Goal: Task Accomplishment & Management: Complete application form

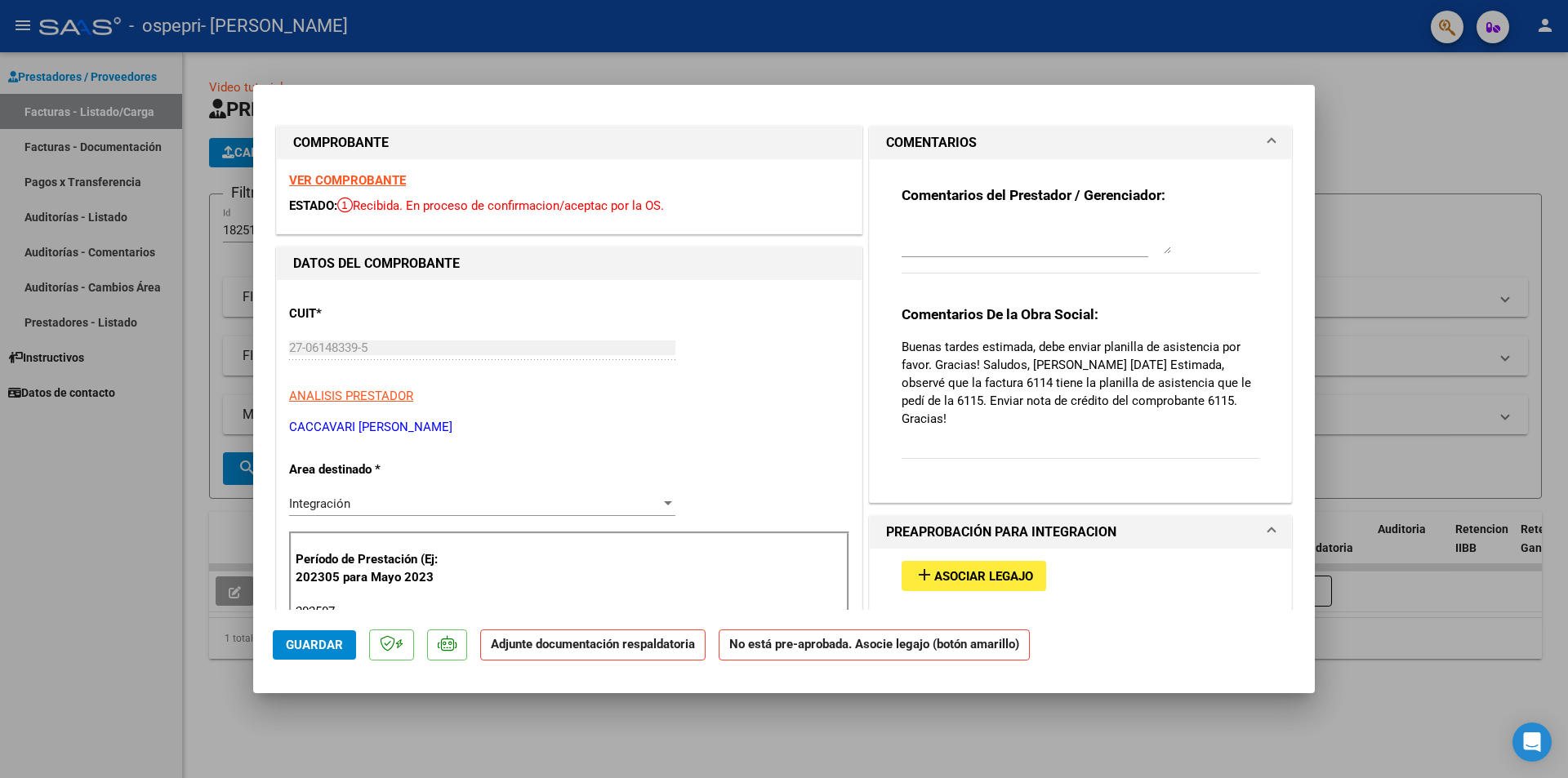
click at [369, 178] on strong "VER COMPROBANTE" at bounding box center [347, 180] width 117 height 15
click at [382, 182] on strong "VER COMPROBANTE" at bounding box center [347, 180] width 117 height 15
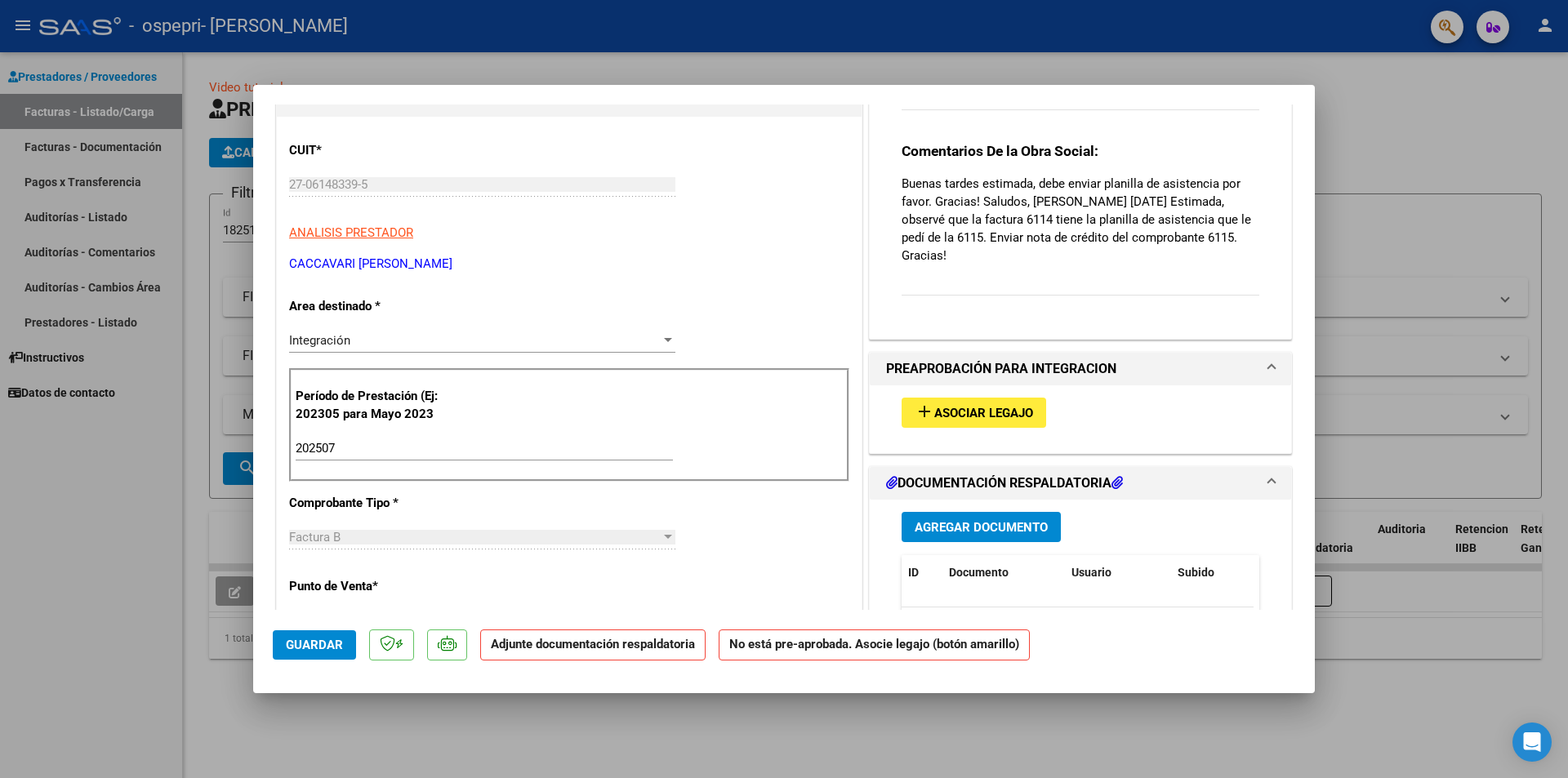
scroll to position [327, 0]
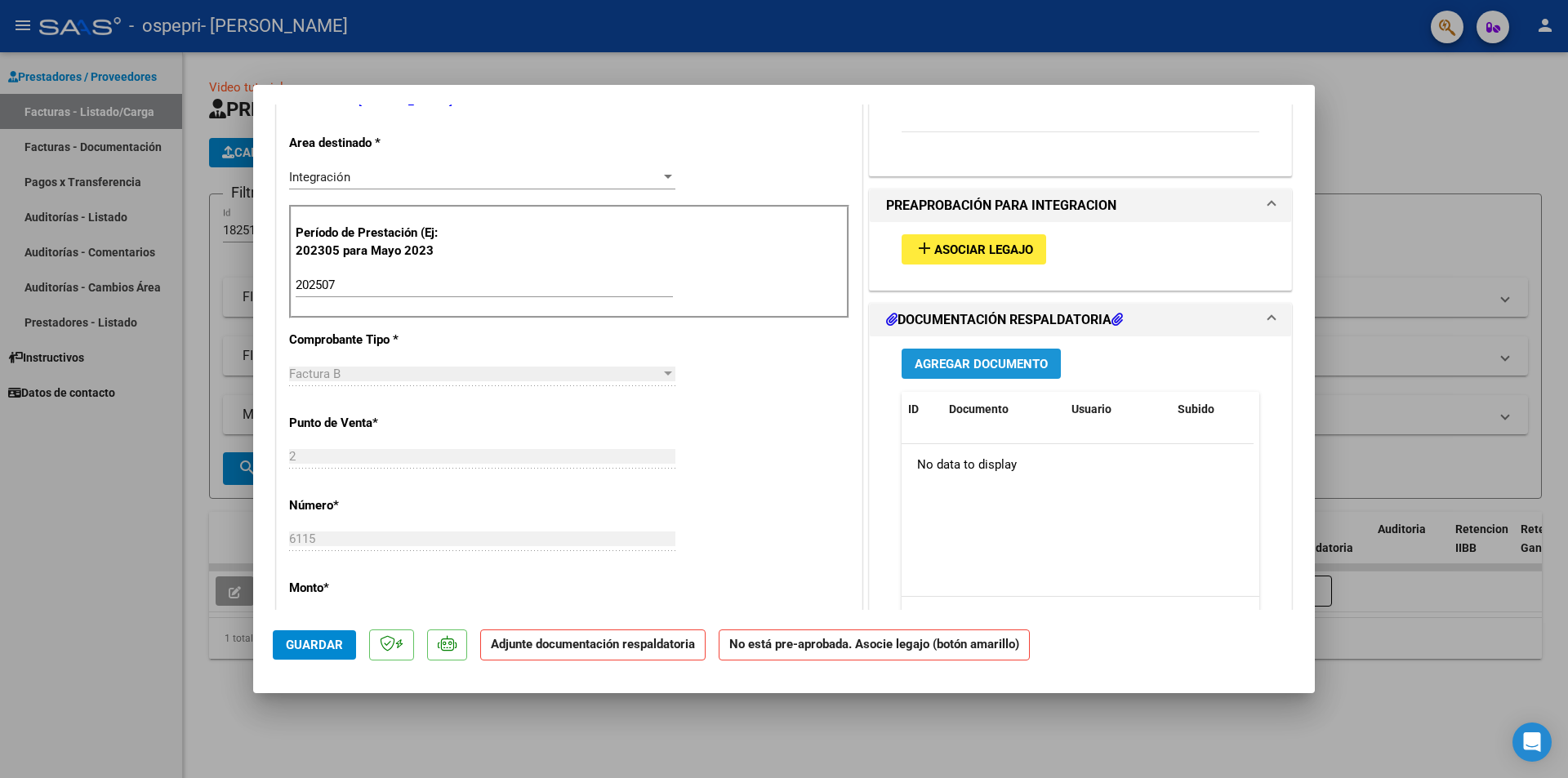
click at [980, 359] on span "Agregar Documento" at bounding box center [981, 364] width 134 height 15
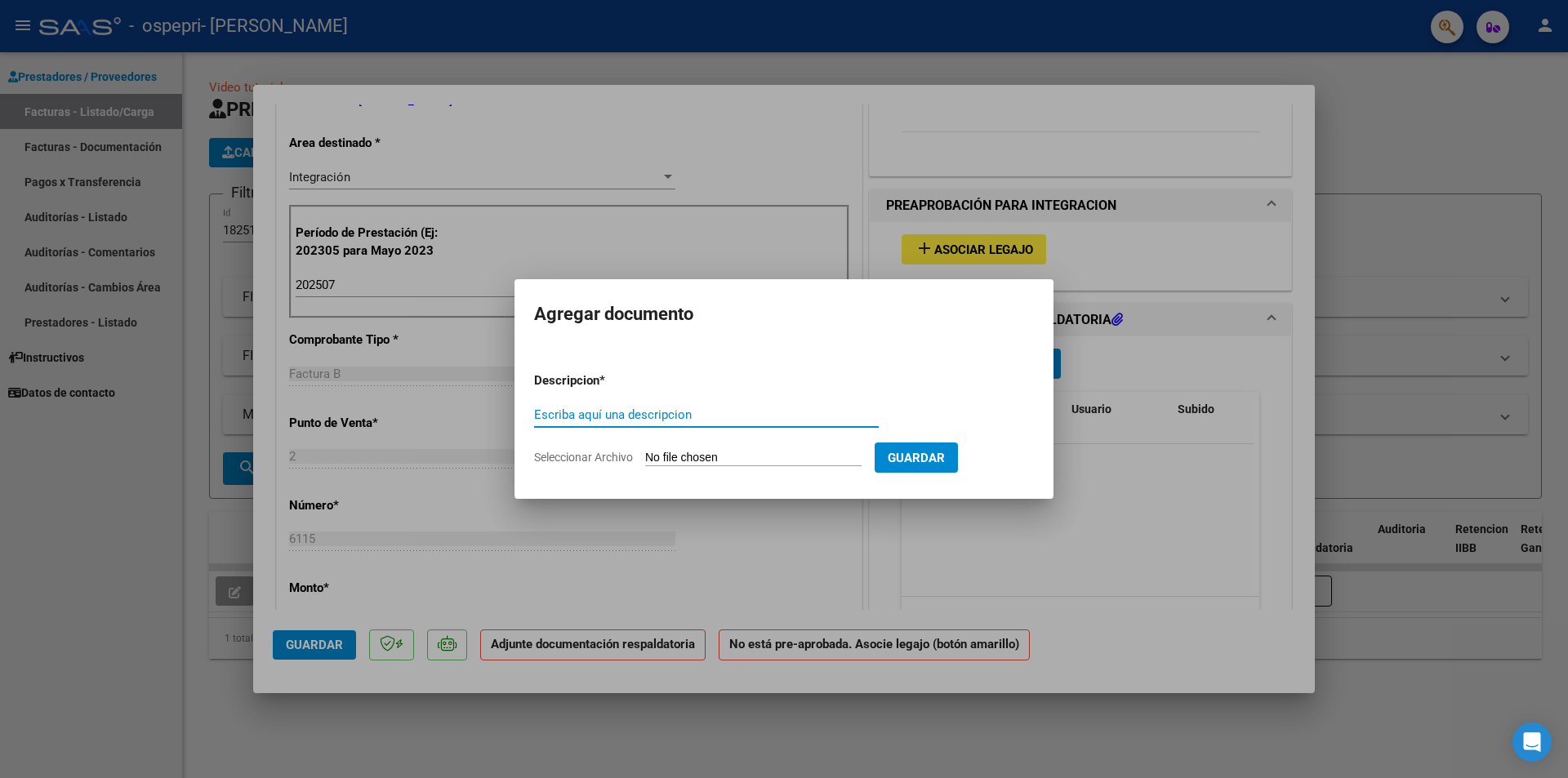
click at [735, 409] on input "Escriba aquí una descripcion" at bounding box center [706, 415] width 345 height 15
type input "VENEGAS-FIRMA"
click at [737, 459] on input "Seleccionar Archivo" at bounding box center [753, 458] width 216 height 15
type input "C:\fakepath\VENEGAS-FIRMA.pdf"
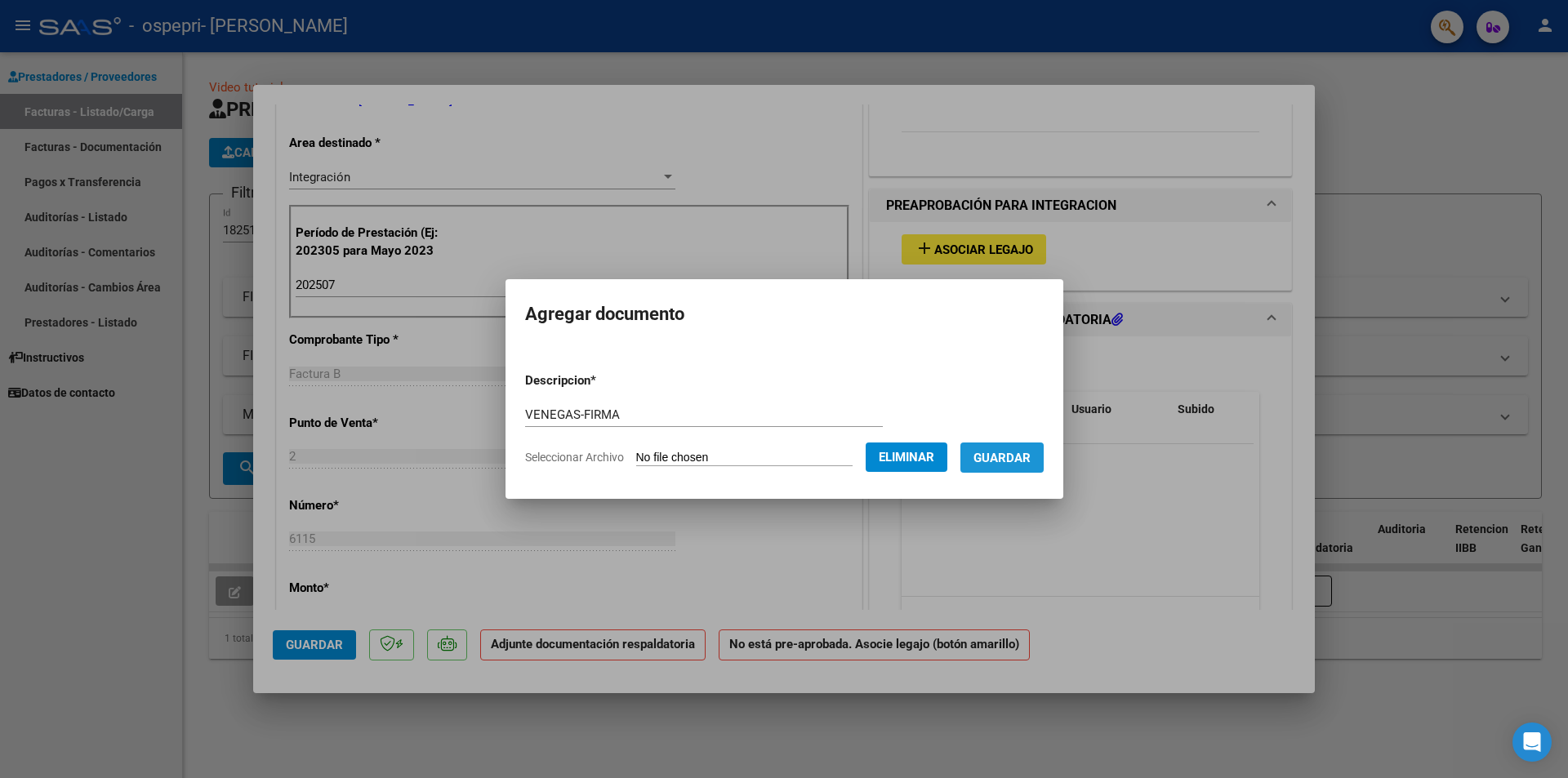
click at [1001, 458] on span "Guardar" at bounding box center [1002, 458] width 57 height 15
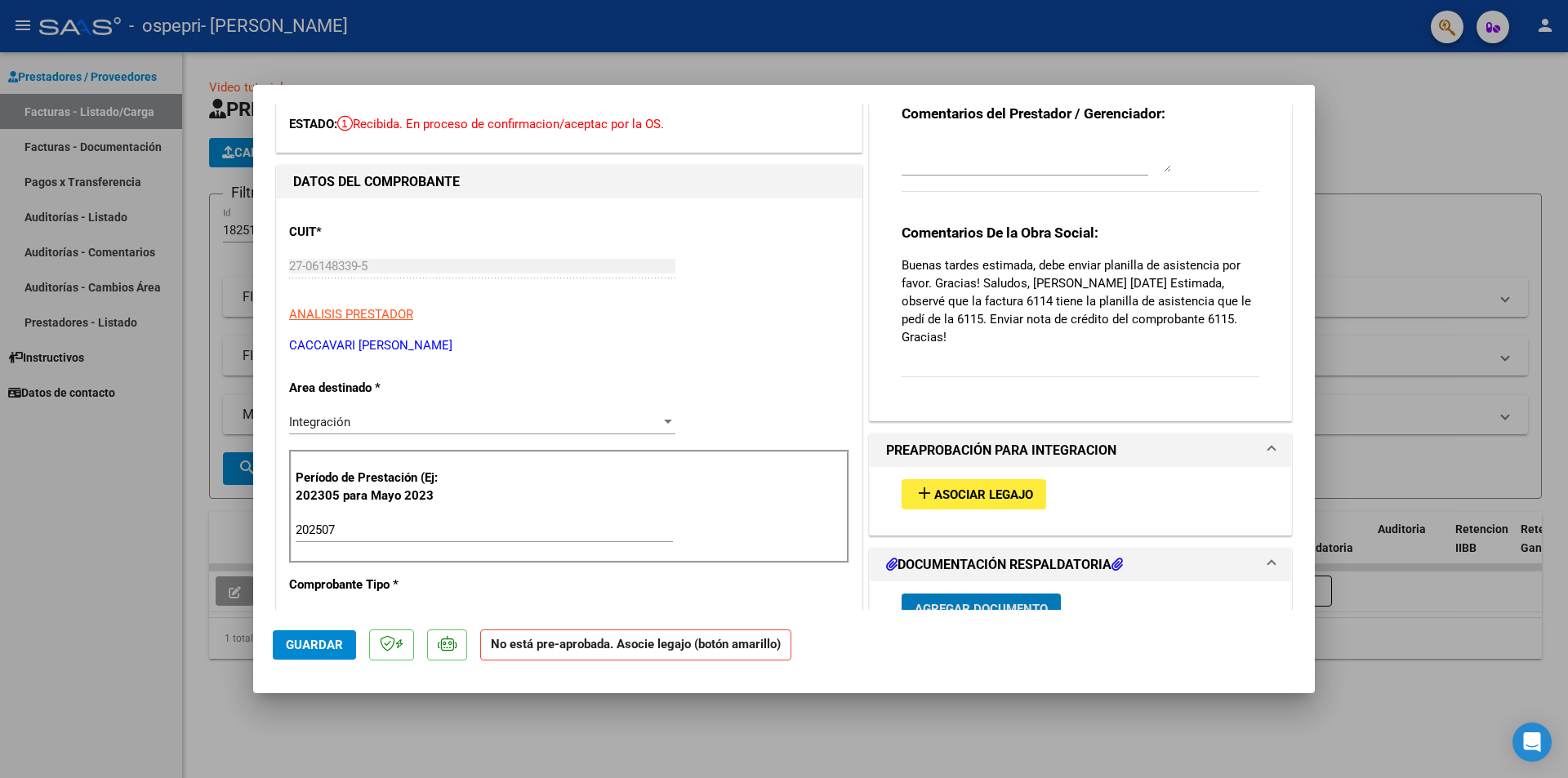
scroll to position [490, 0]
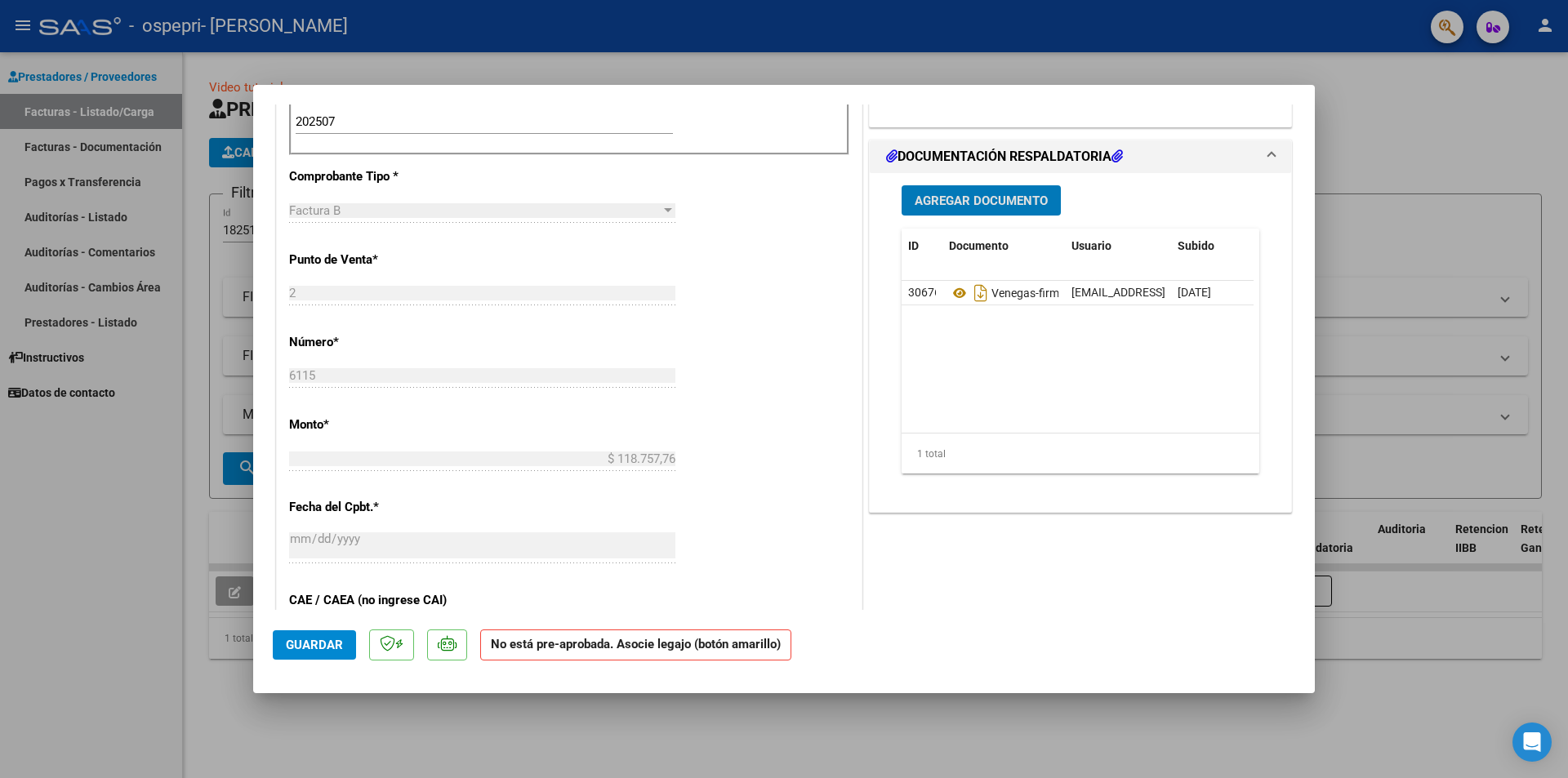
click at [1456, 140] on div at bounding box center [784, 389] width 1568 height 778
type input "$ 0,00"
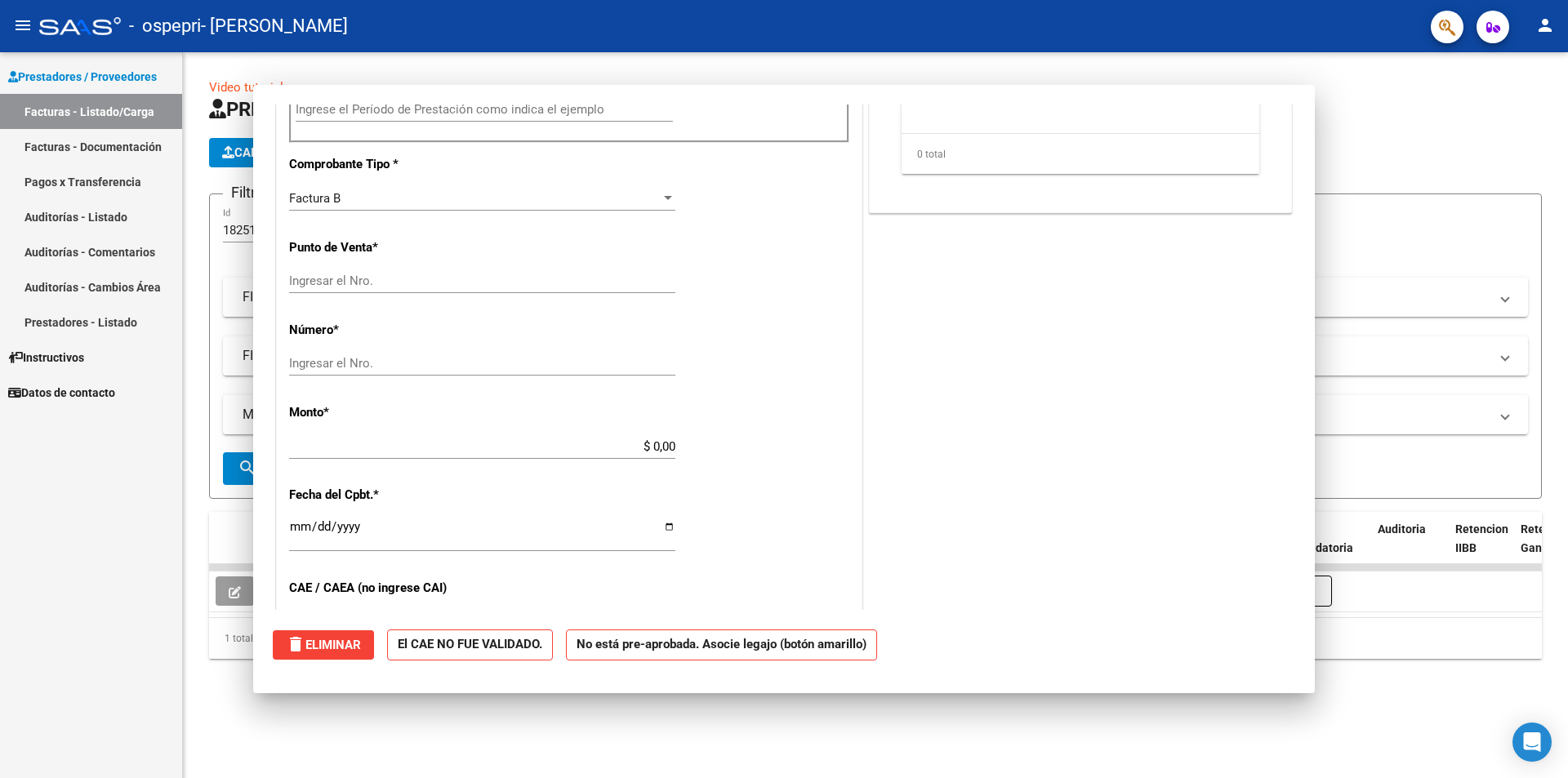
scroll to position [478, 0]
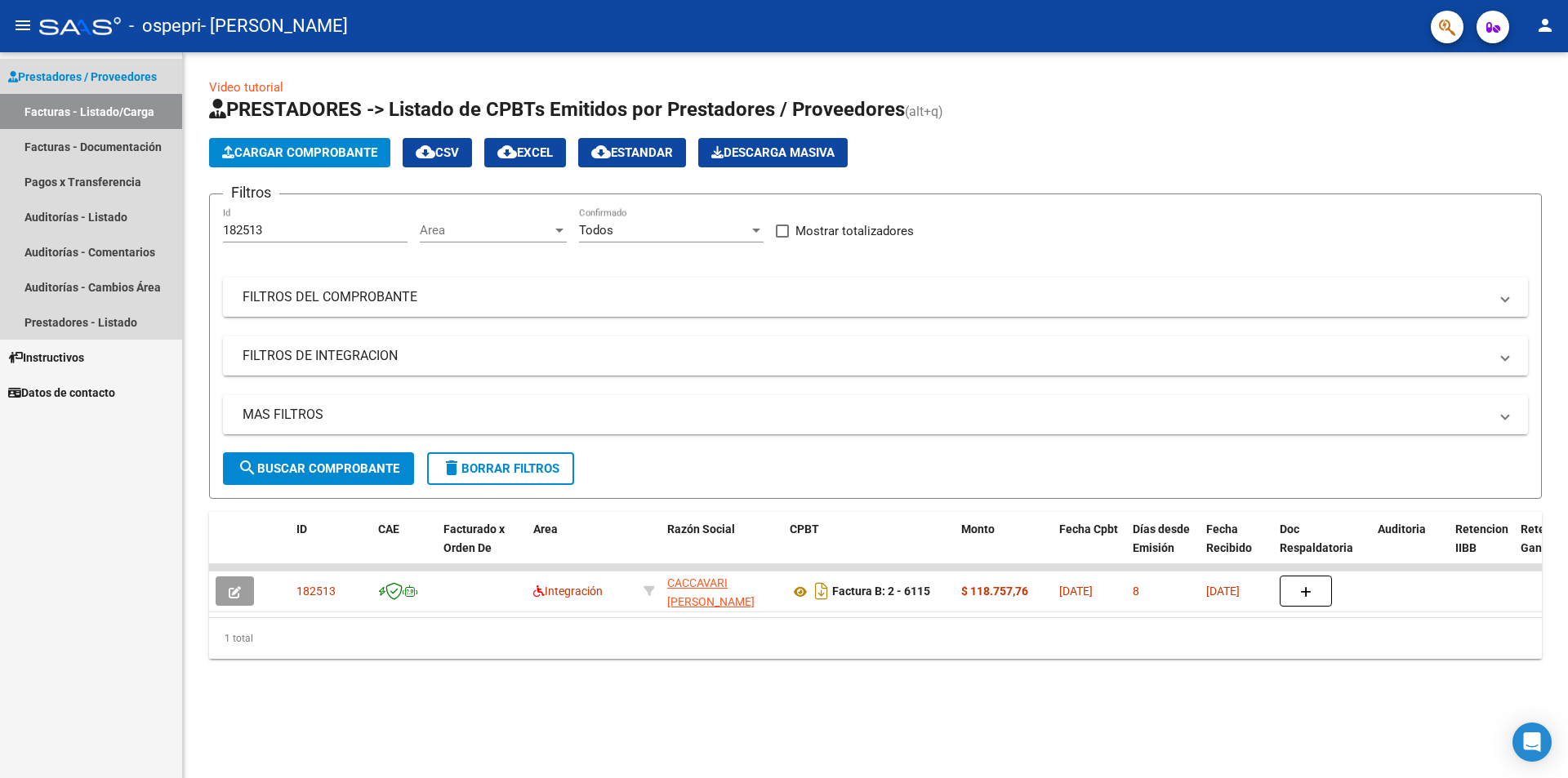
click at [41, 108] on link "Facturas - Listado/Carga" at bounding box center [91, 110] width 183 height 35
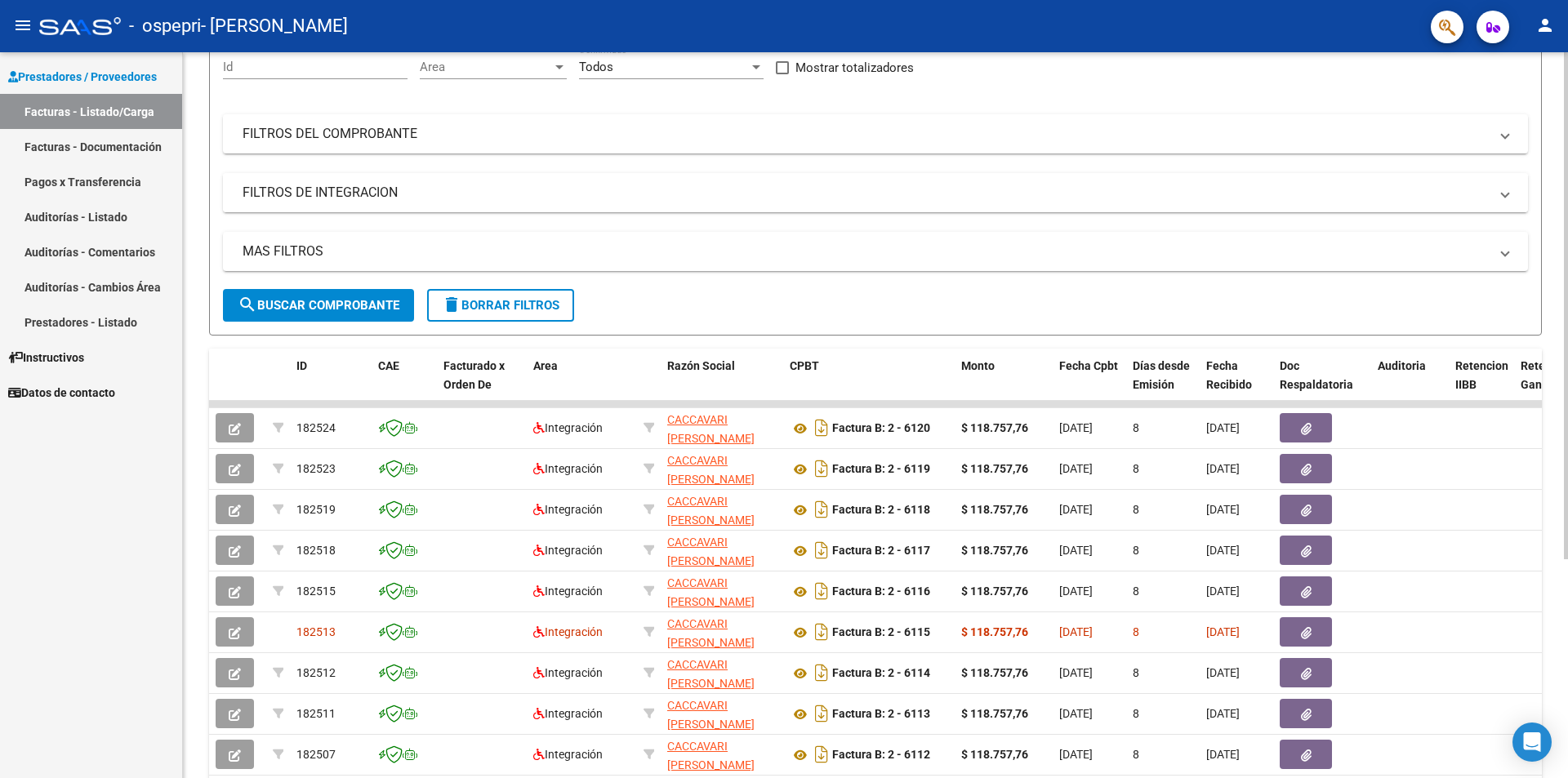
scroll to position [312, 0]
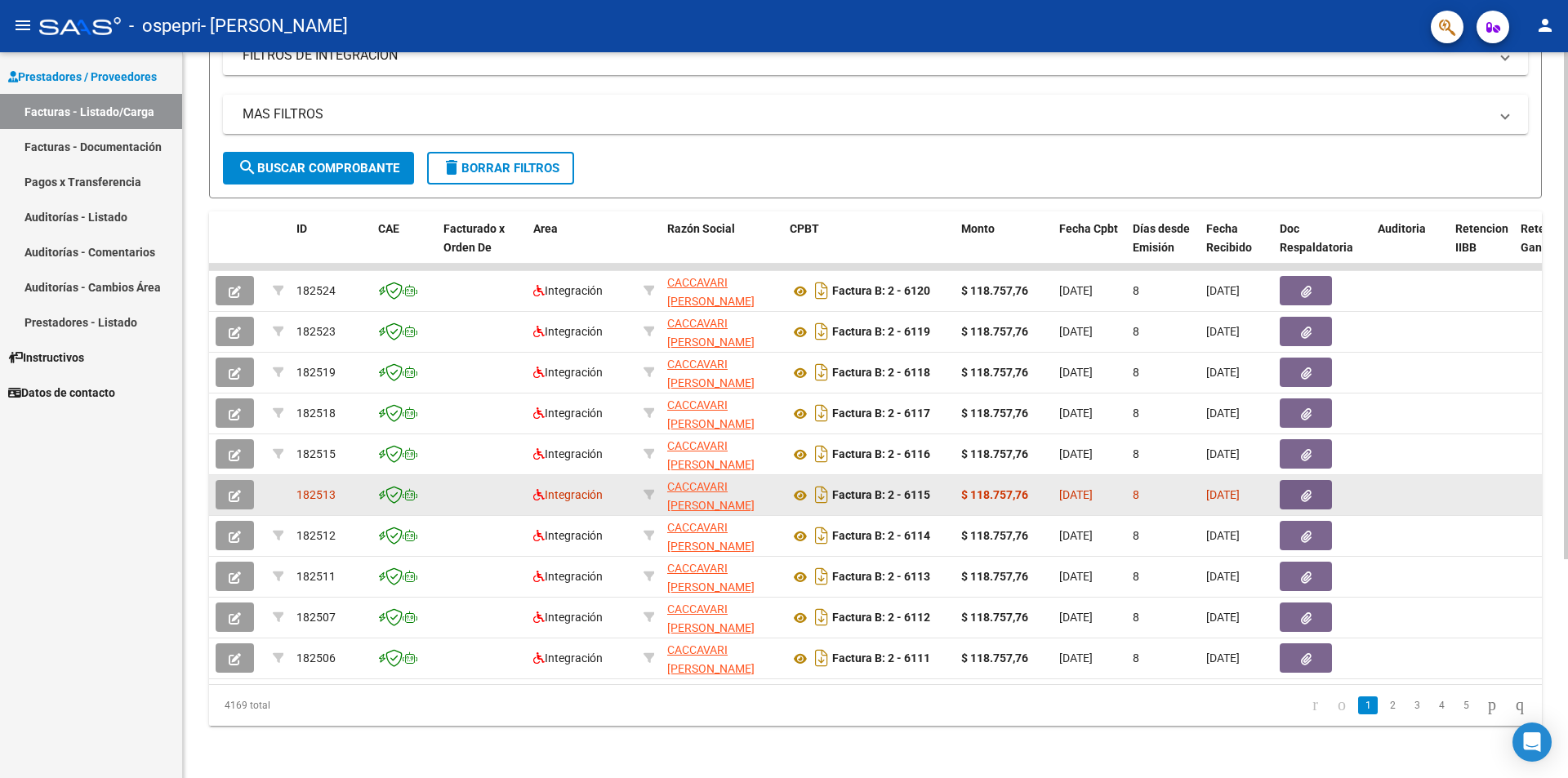
click at [232, 490] on icon "button" at bounding box center [235, 496] width 12 height 12
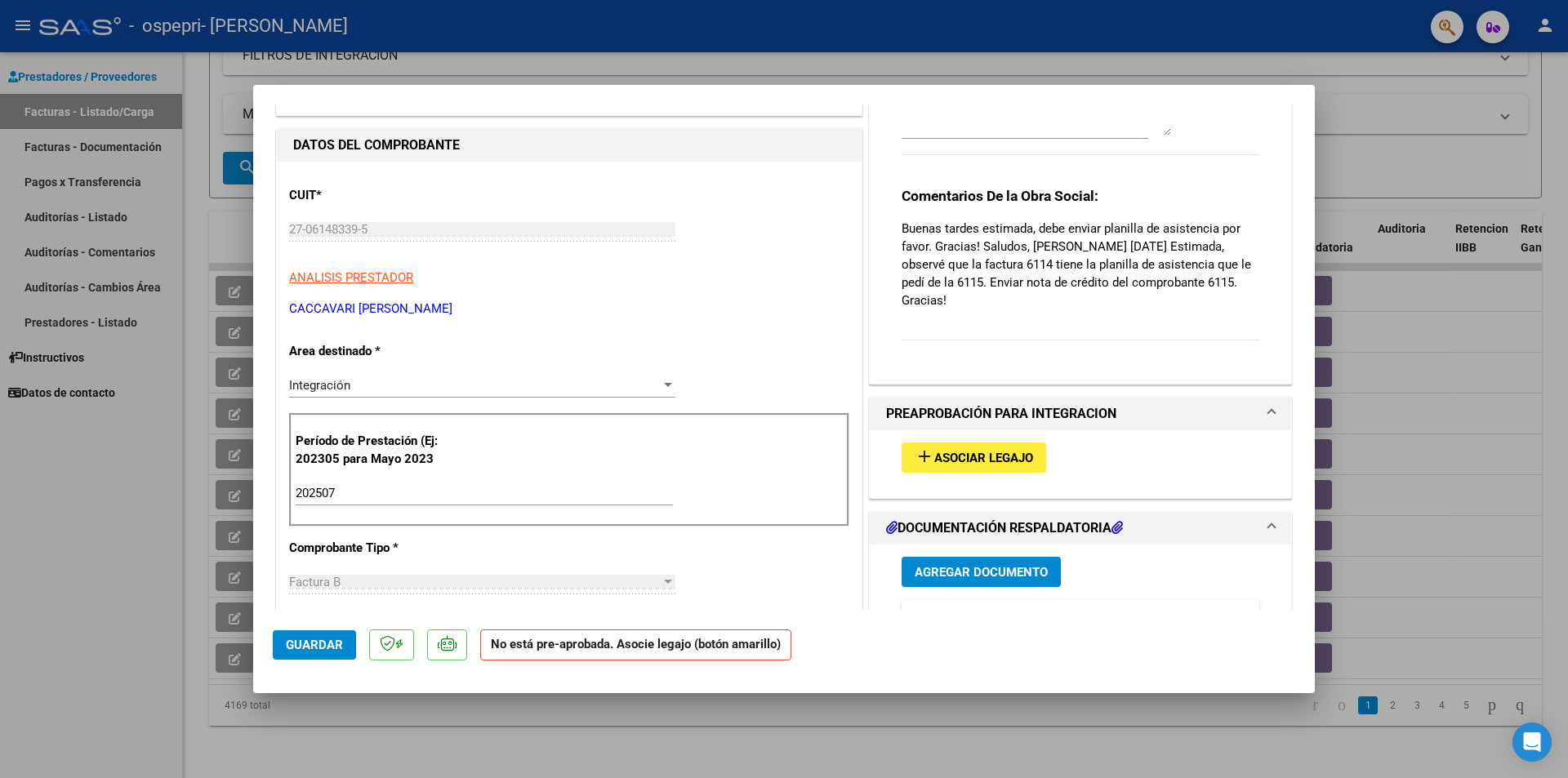
scroll to position [0, 0]
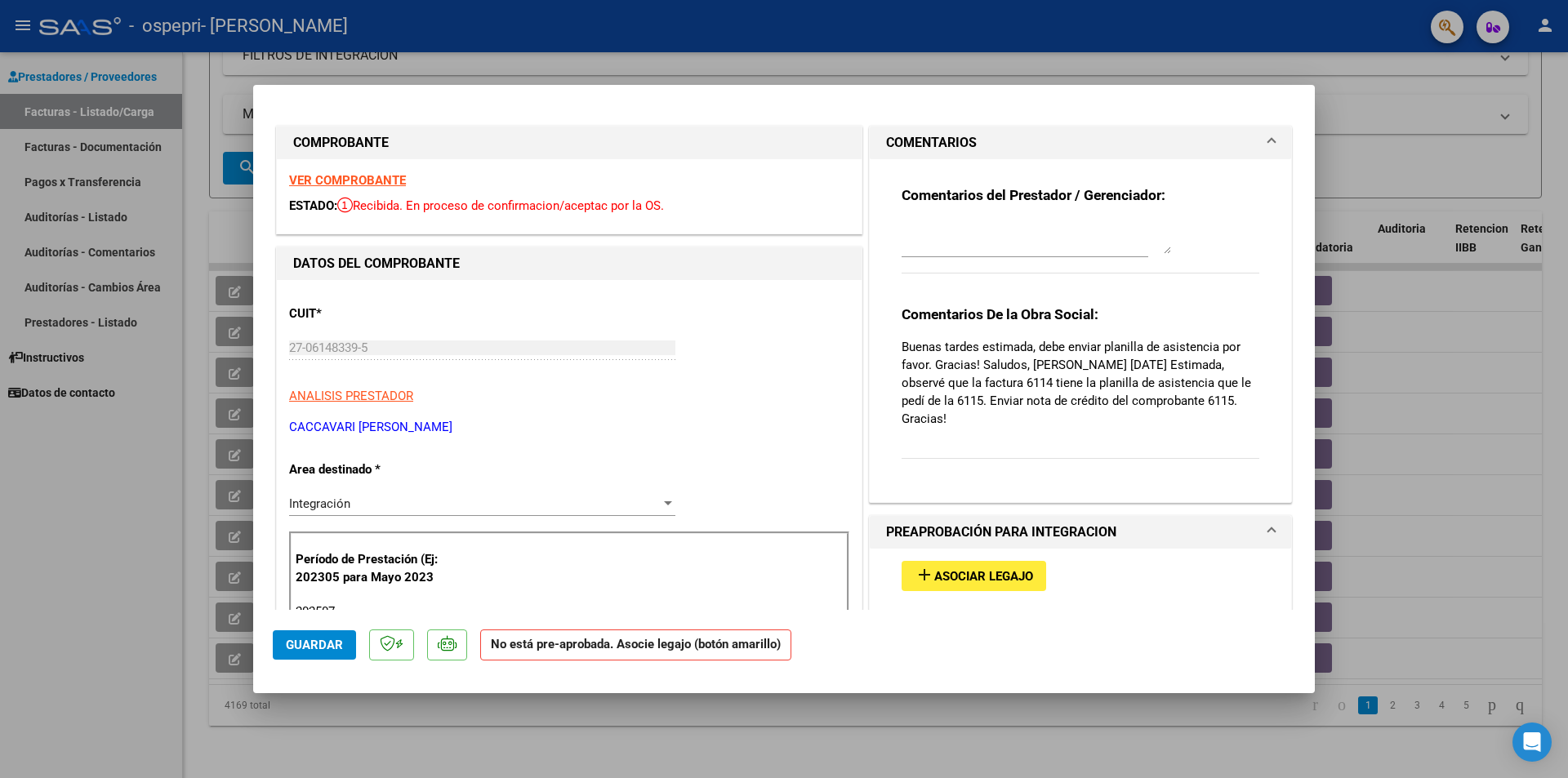
click at [1120, 68] on div at bounding box center [784, 389] width 1568 height 778
type input "$ 0,00"
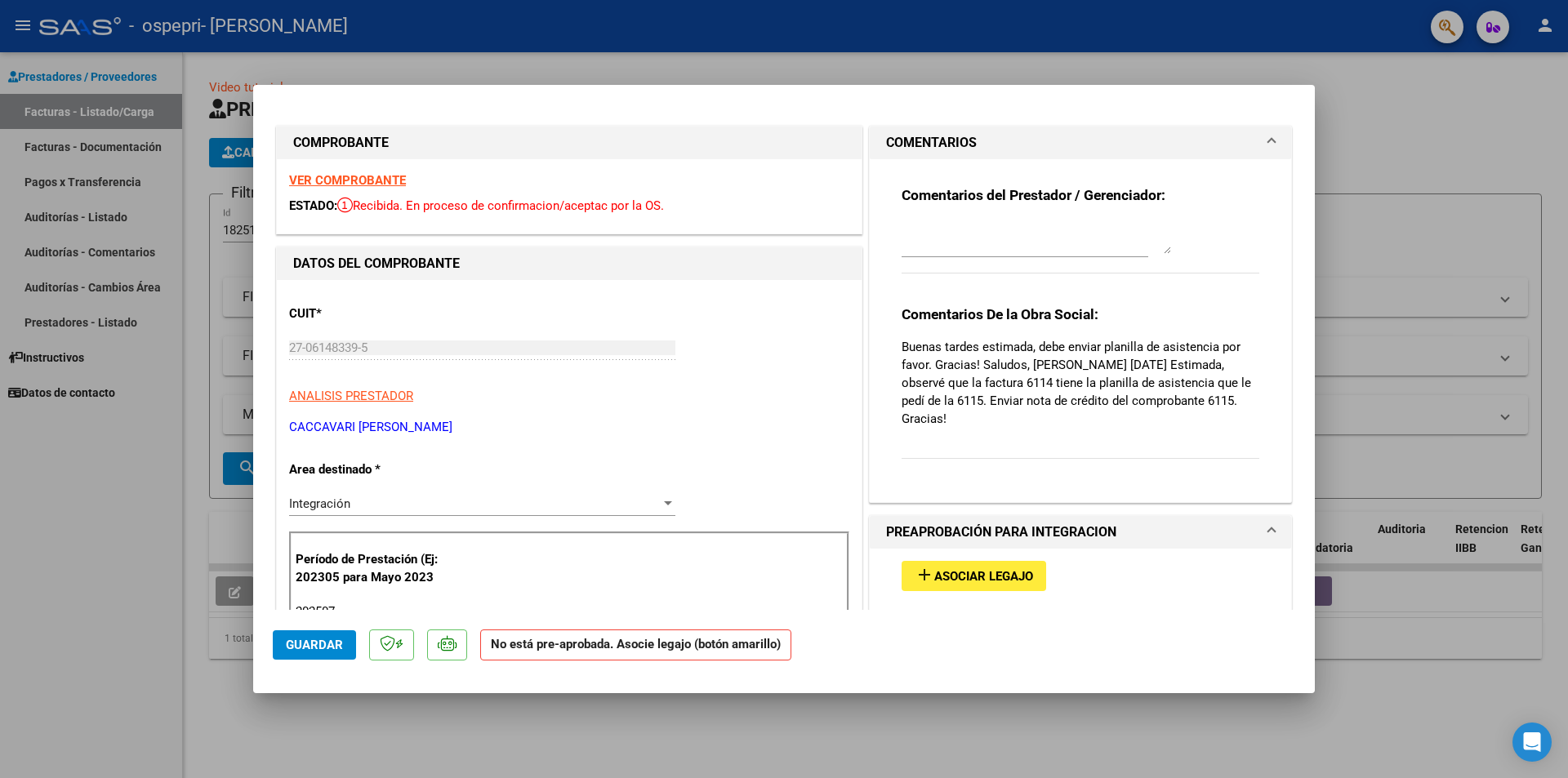
click at [379, 182] on strong "VER COMPROBANTE" at bounding box center [347, 180] width 117 height 15
click at [1385, 101] on div at bounding box center [784, 389] width 1568 height 778
type input "$ 0,00"
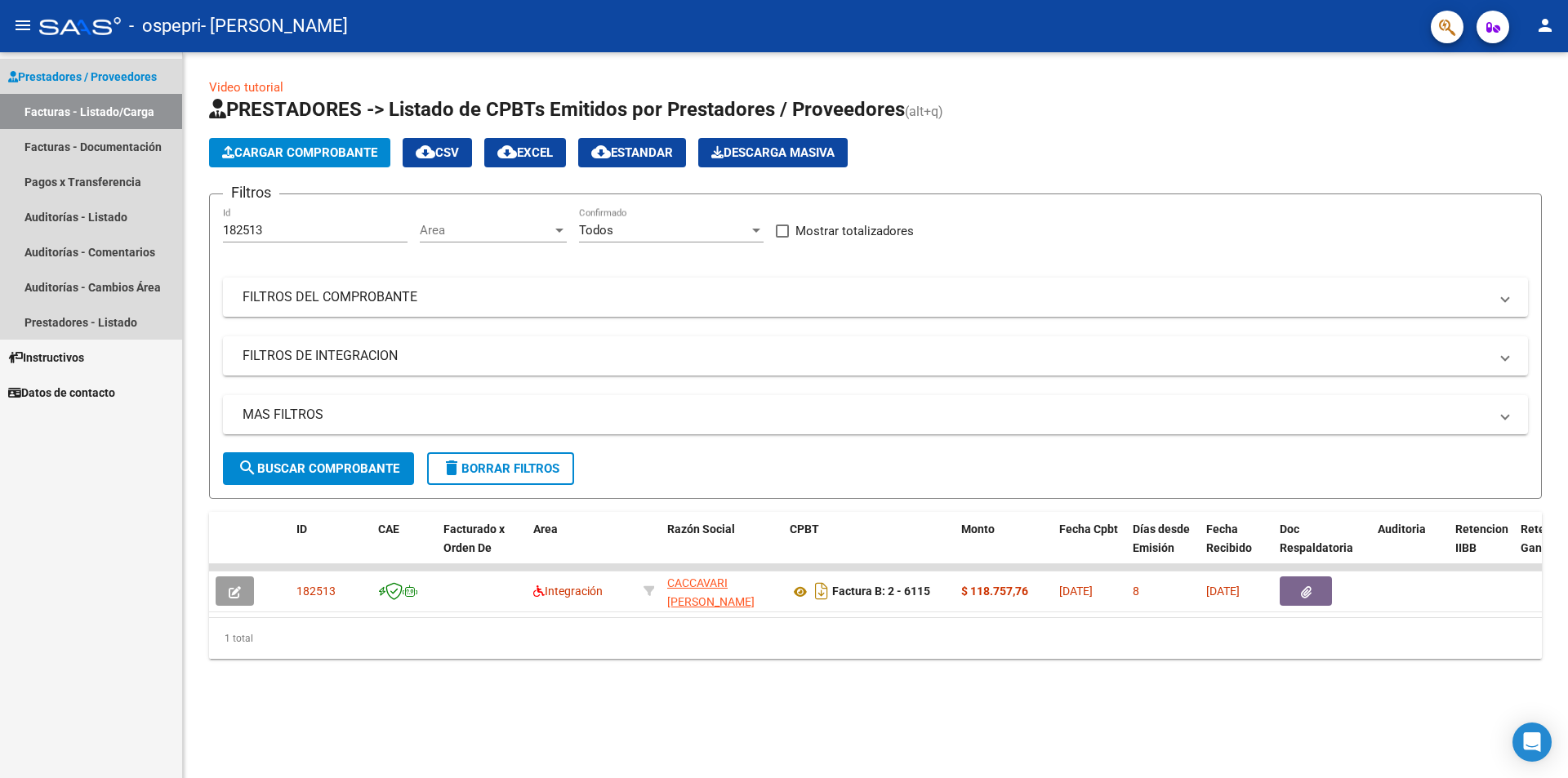
click at [29, 107] on link "Facturas - Listado/Carga" at bounding box center [91, 110] width 183 height 35
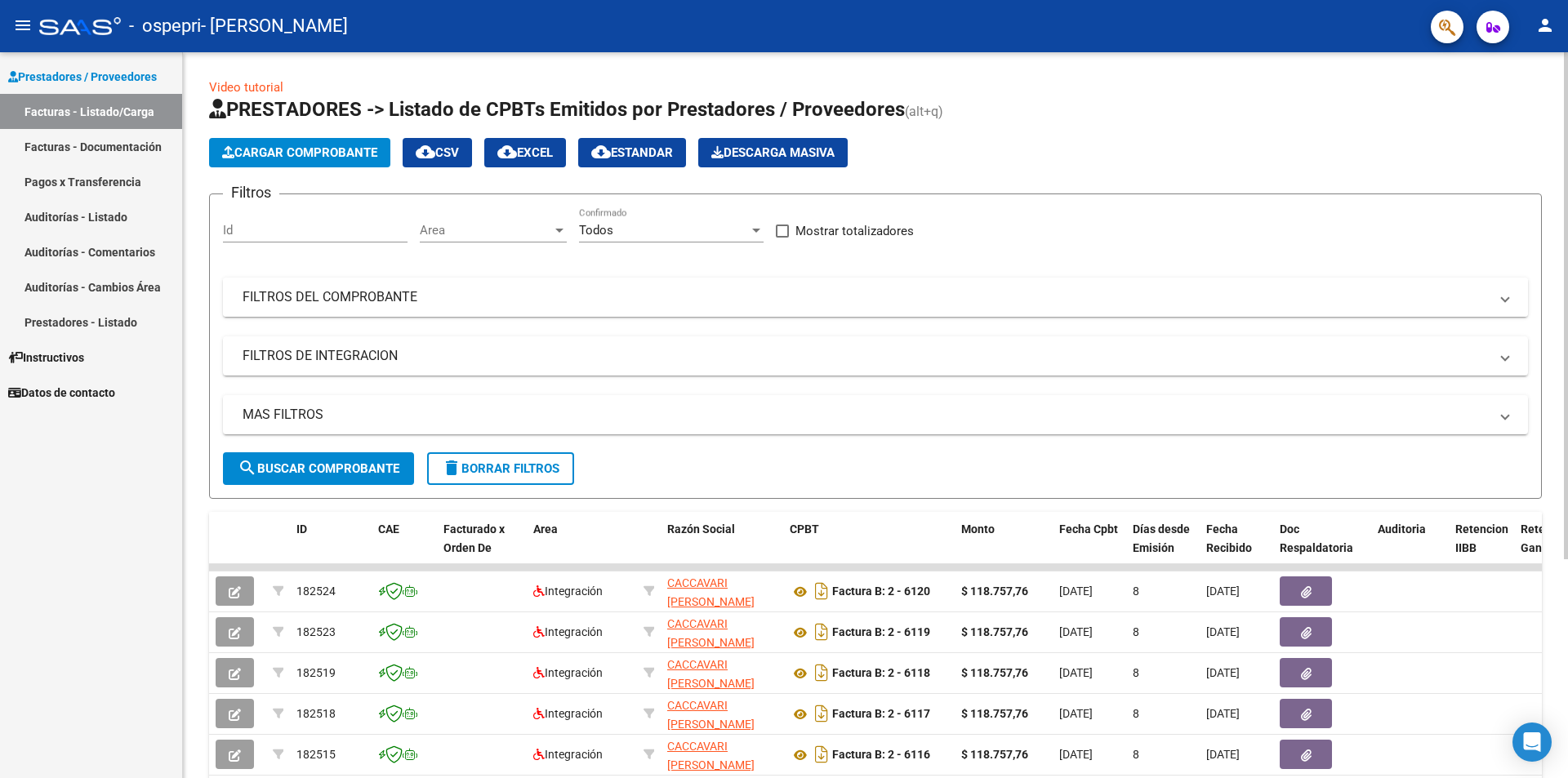
scroll to position [312, 0]
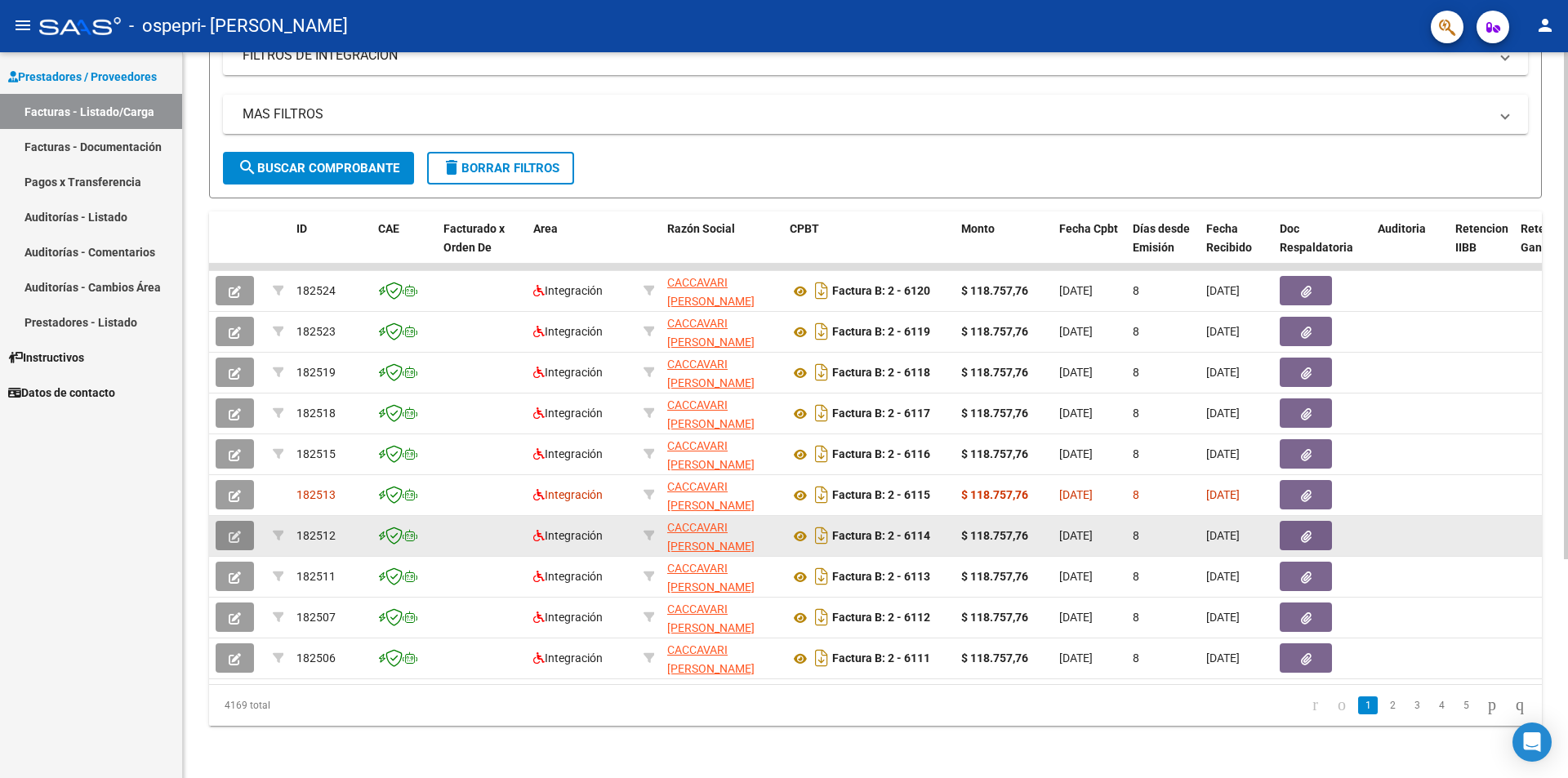
click at [233, 531] on icon "button" at bounding box center [235, 537] width 12 height 12
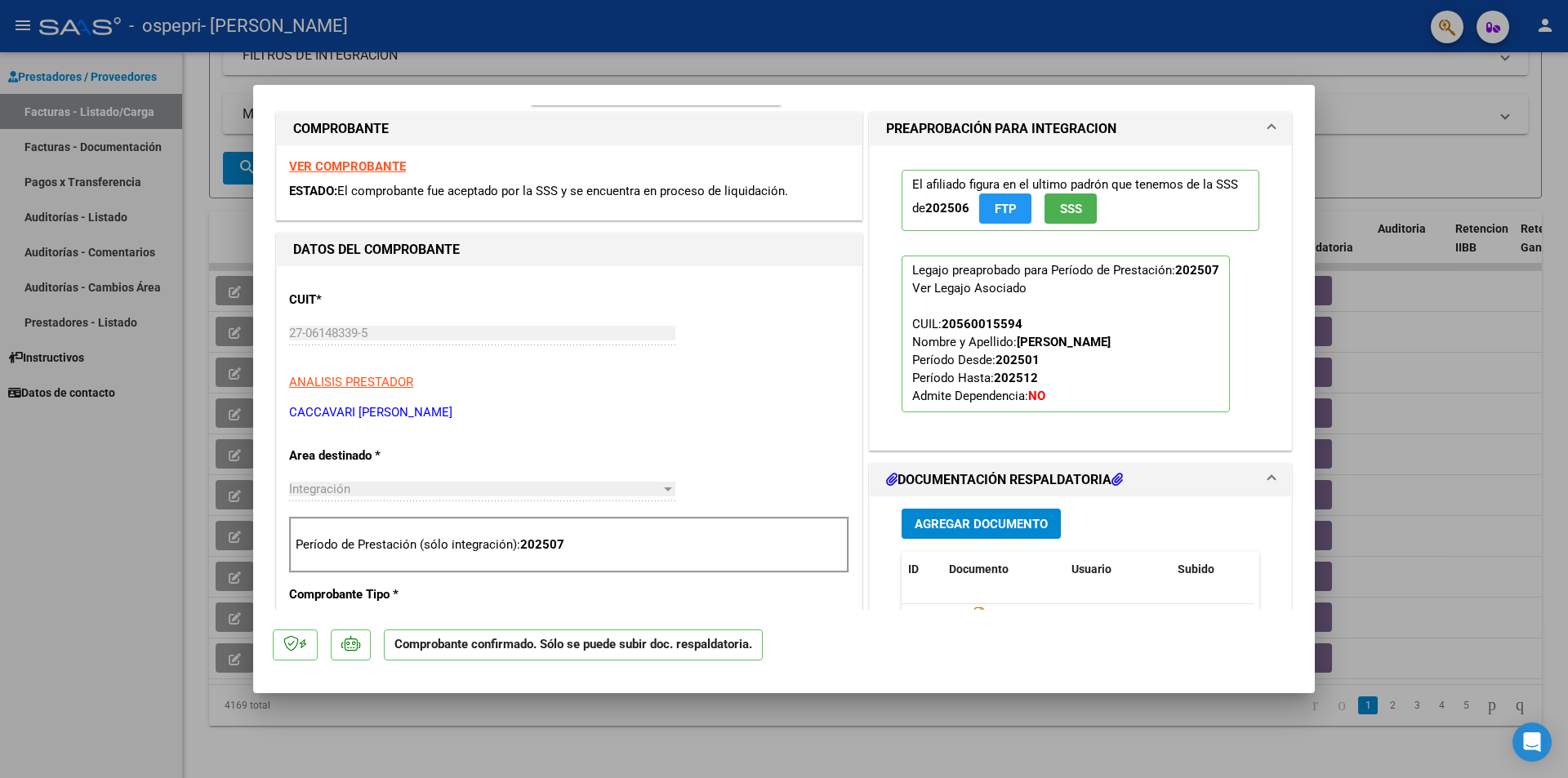
scroll to position [409, 0]
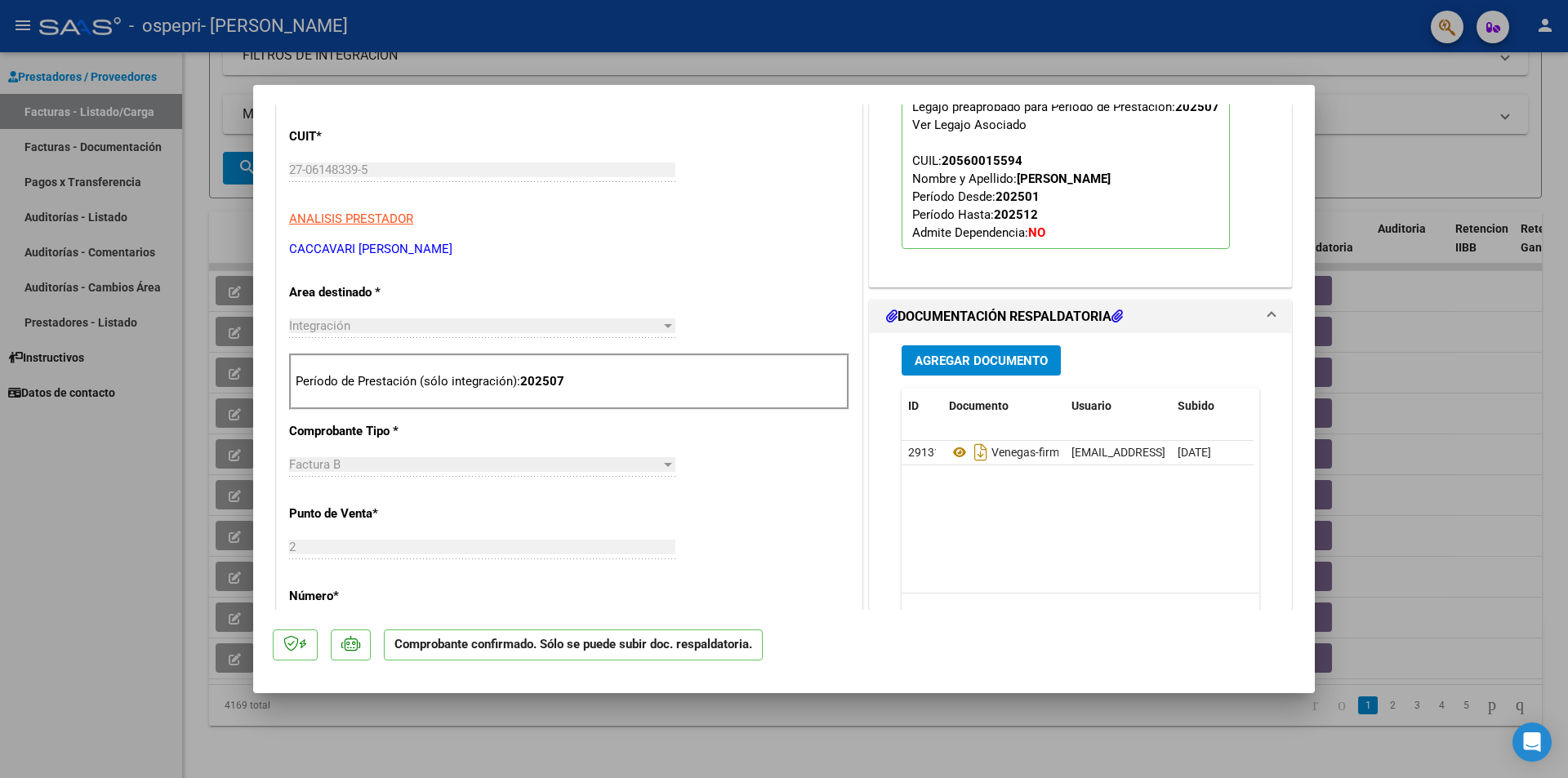
click at [1376, 103] on div at bounding box center [784, 389] width 1568 height 778
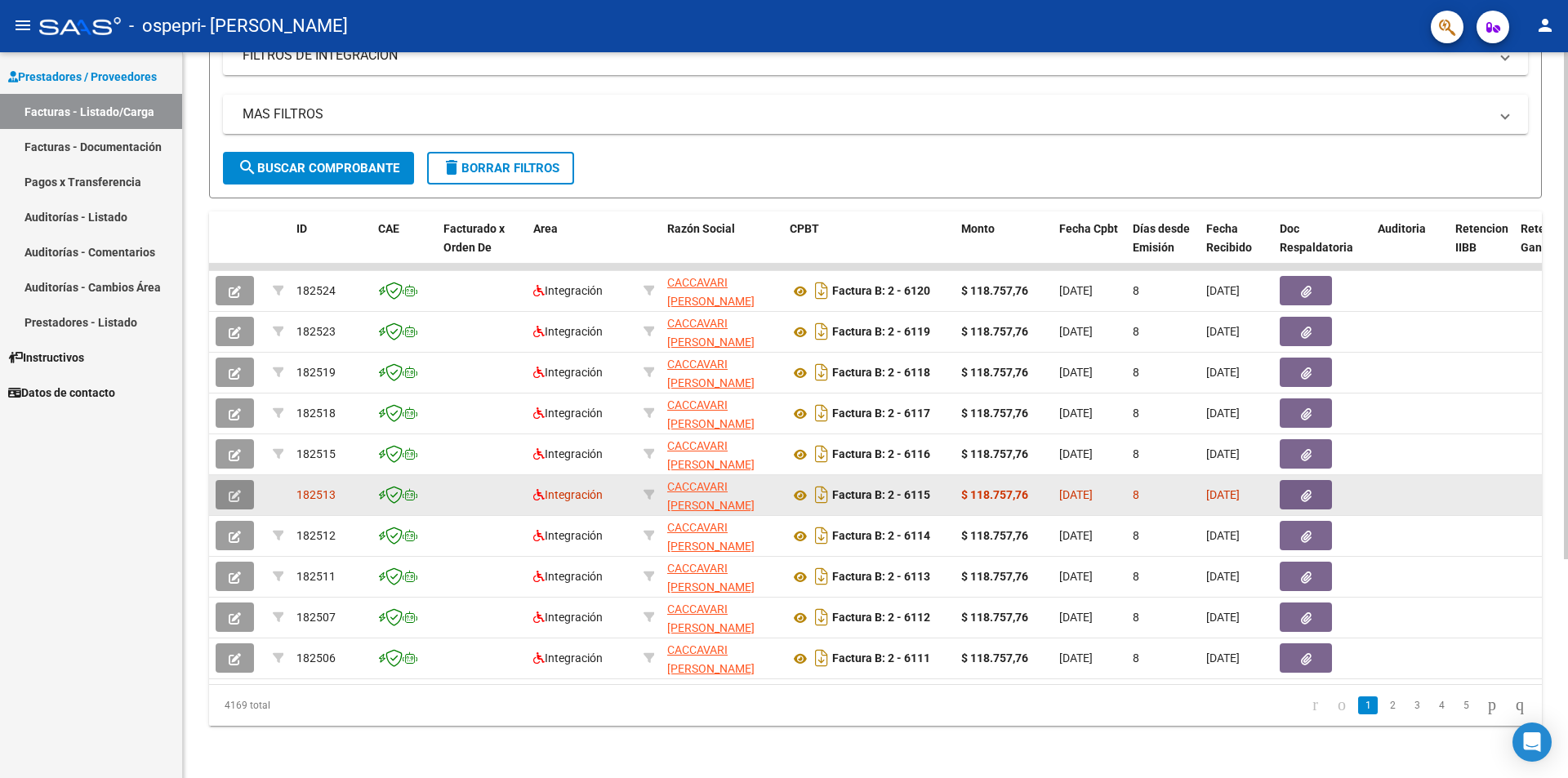
click at [228, 482] on button "button" at bounding box center [234, 494] width 38 height 29
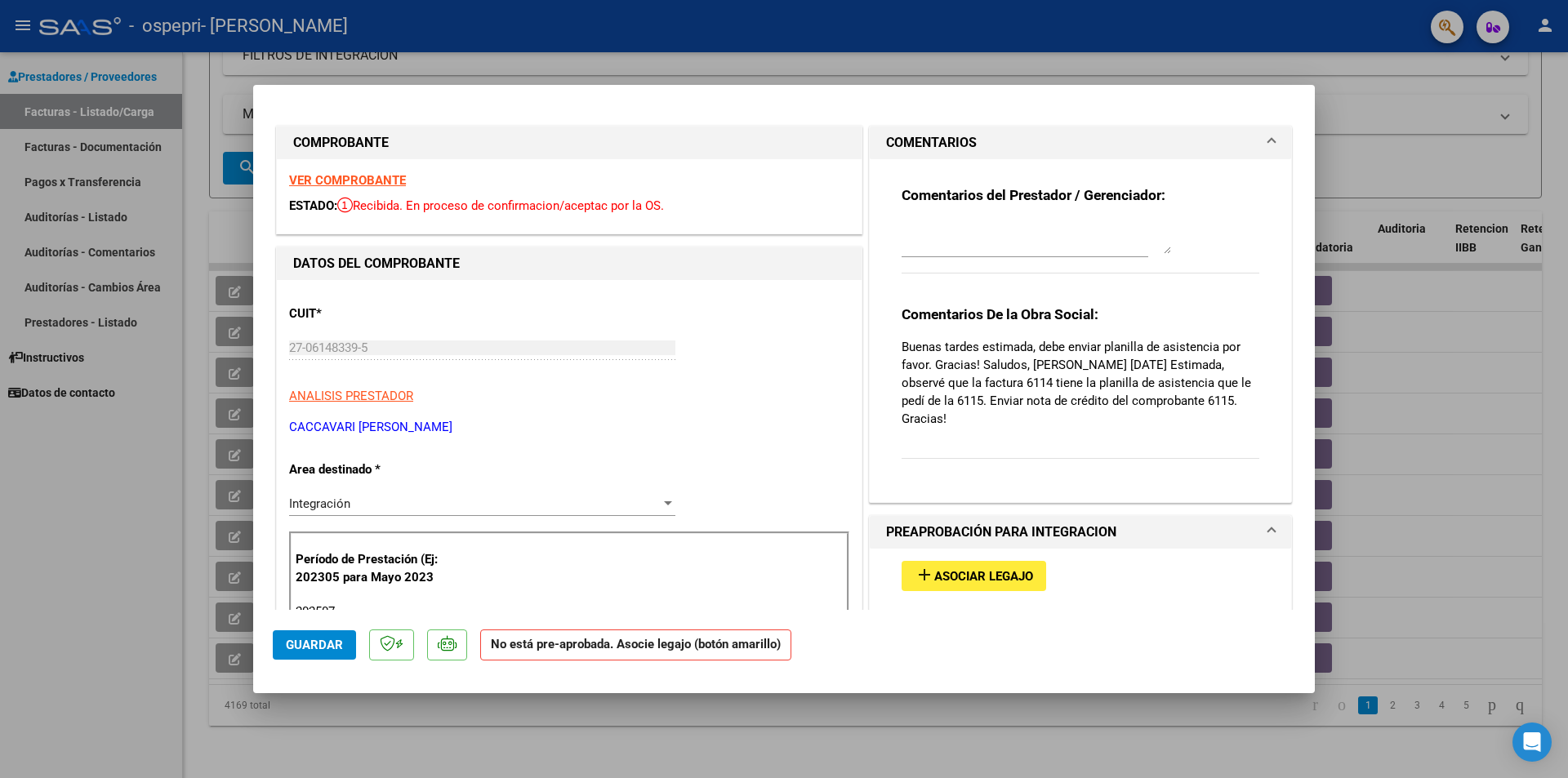
click at [393, 178] on strong "VER COMPROBANTE" at bounding box center [347, 180] width 117 height 15
